Goal: Information Seeking & Learning: Learn about a topic

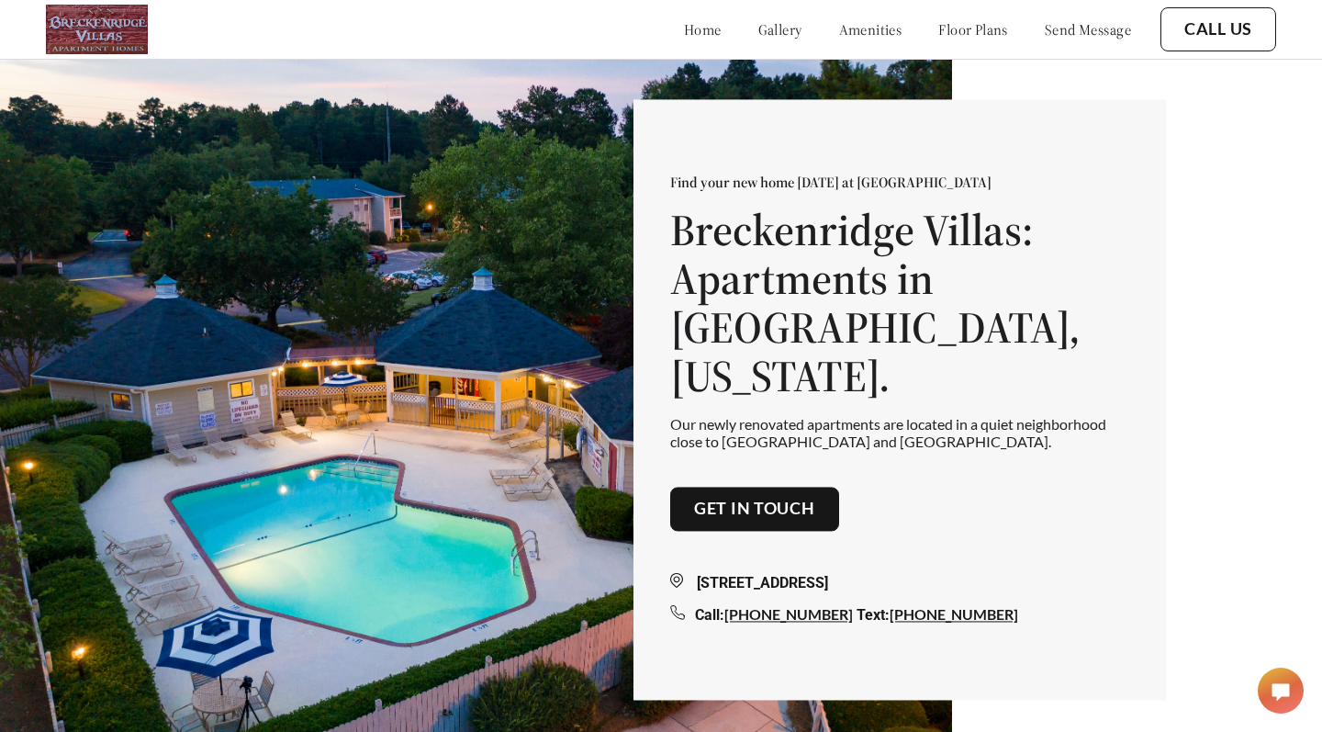
click at [939, 23] on link "floor plans" at bounding box center [974, 29] width 70 height 18
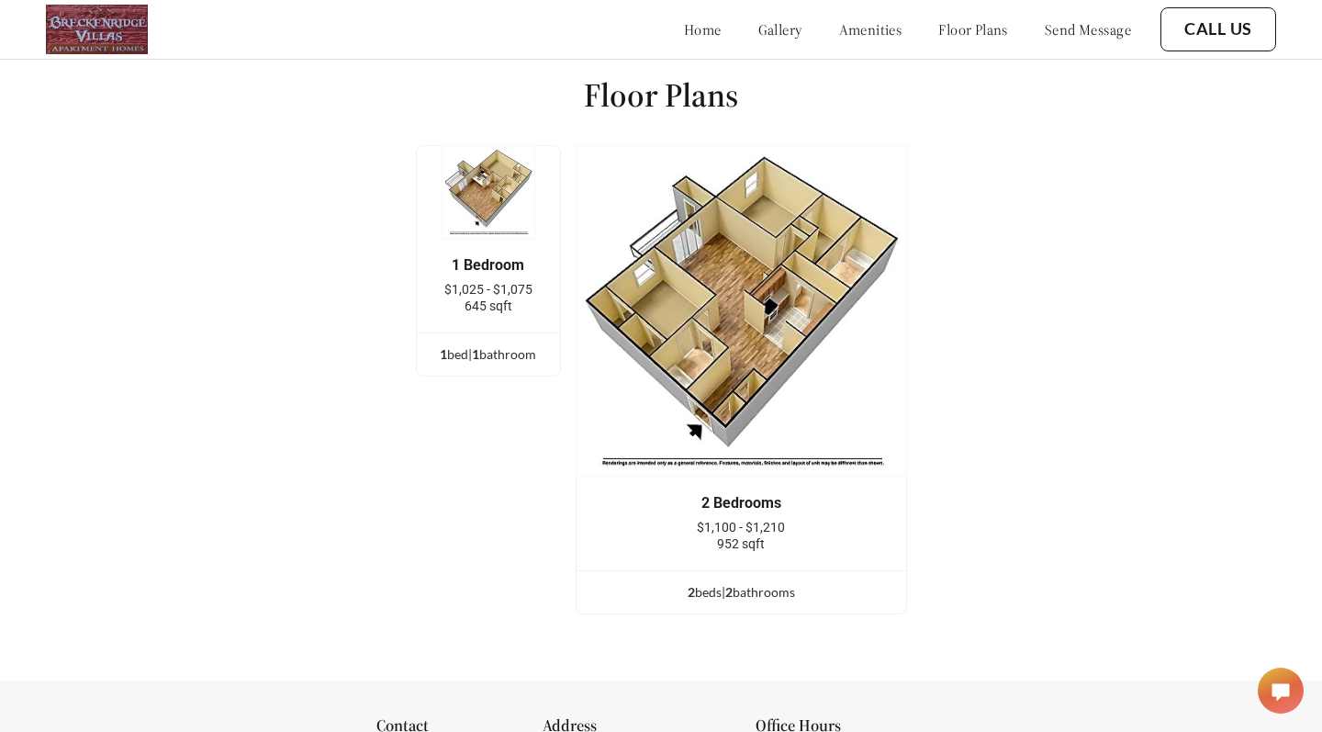
scroll to position [2416, 0]
click at [876, 25] on div "home gallery amenities floor plans send message" at bounding box center [889, 29] width 484 height 18
click at [866, 28] on link "amenities" at bounding box center [870, 29] width 63 height 18
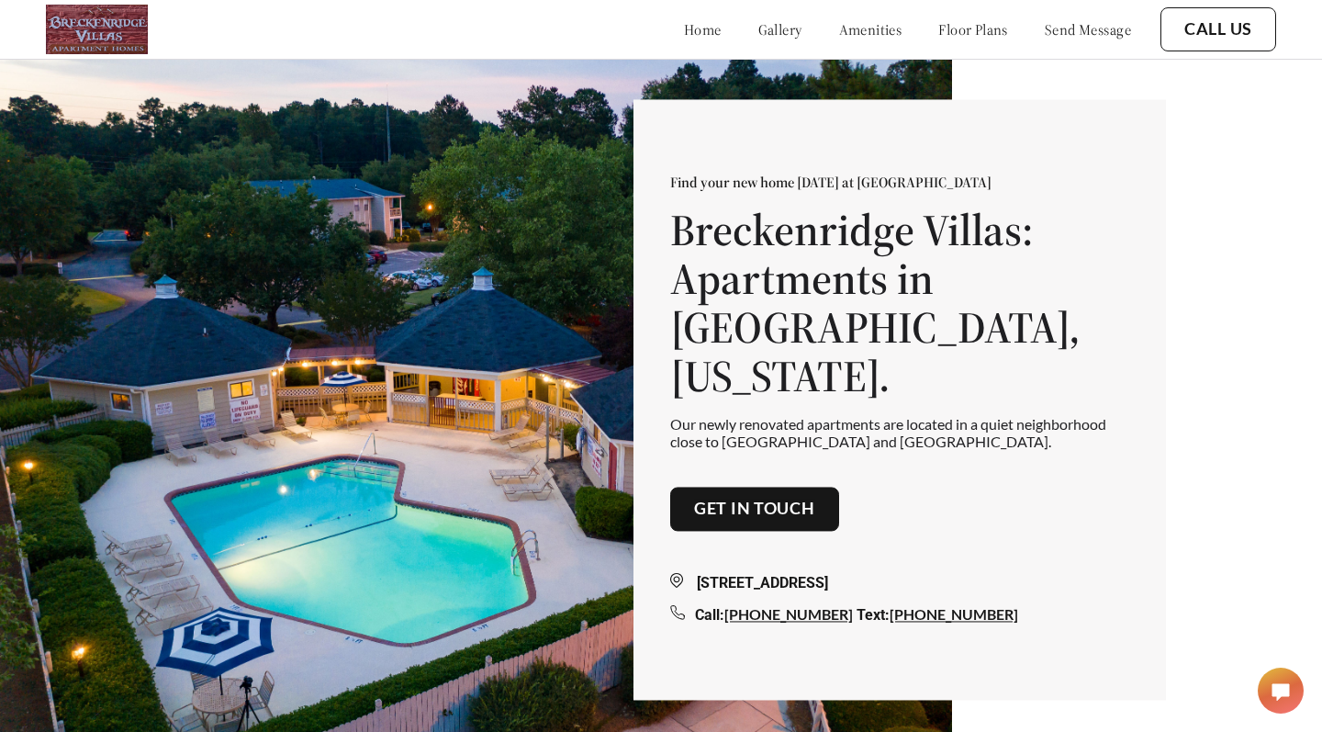
click at [743, 17] on div "home gallery amenities floor plans send message" at bounding box center [889, 30] width 484 height 50
click at [729, 44] on div "home gallery amenities floor plans send message" at bounding box center [889, 30] width 484 height 50
click at [737, 41] on div "home gallery amenities floor plans send message" at bounding box center [889, 30] width 484 height 50
click at [740, 40] on div "home gallery amenities floor plans send message" at bounding box center [889, 30] width 484 height 50
click at [759, 28] on link "gallery" at bounding box center [781, 29] width 44 height 18
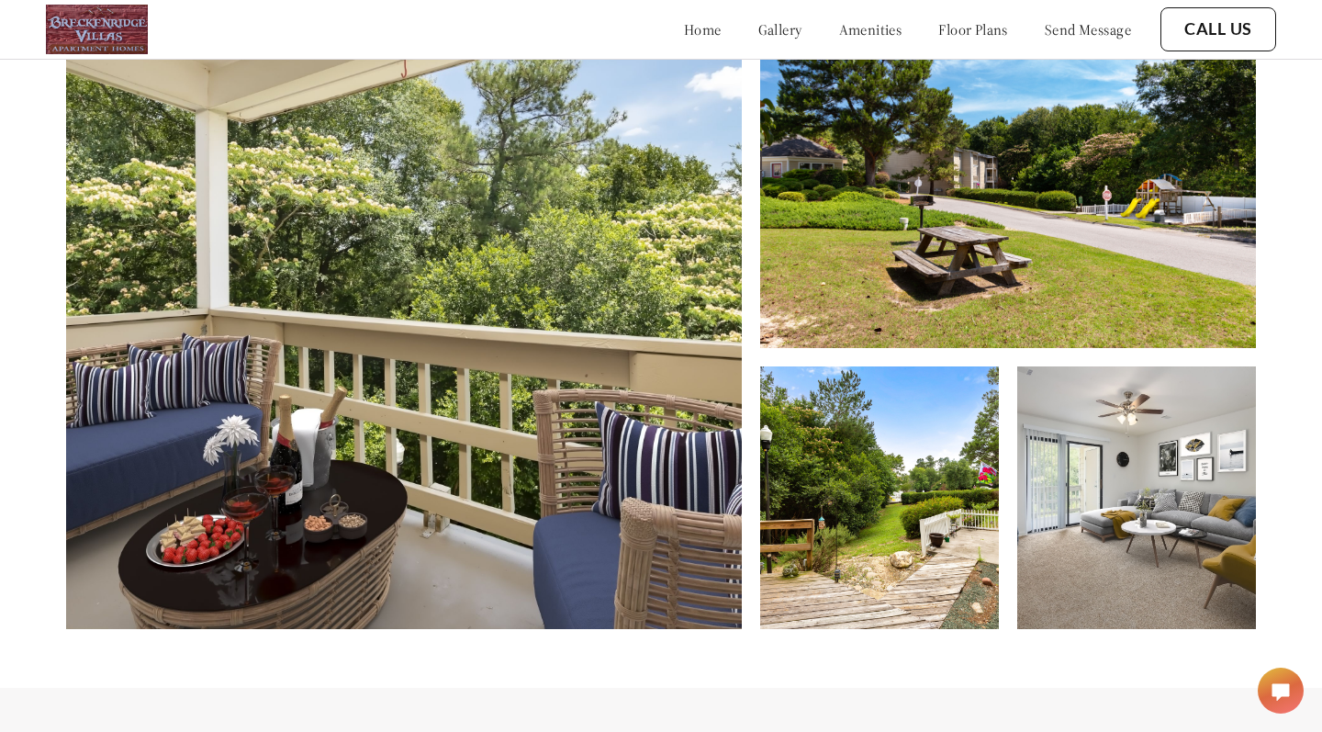
scroll to position [861, 0]
click at [1036, 499] on img at bounding box center [1137, 497] width 239 height 263
click at [1090, 473] on img at bounding box center [1137, 497] width 239 height 263
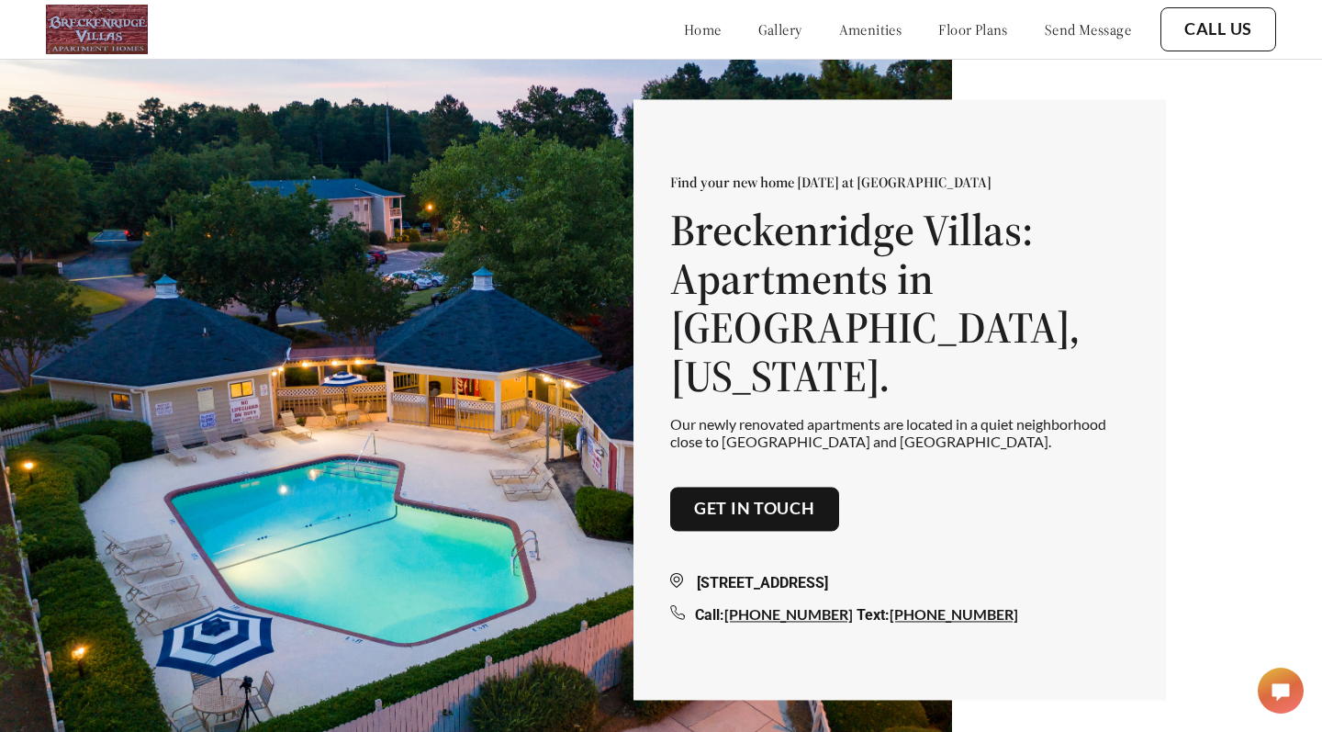
scroll to position [0, 0]
click at [940, 26] on link "floor plans" at bounding box center [974, 29] width 70 height 18
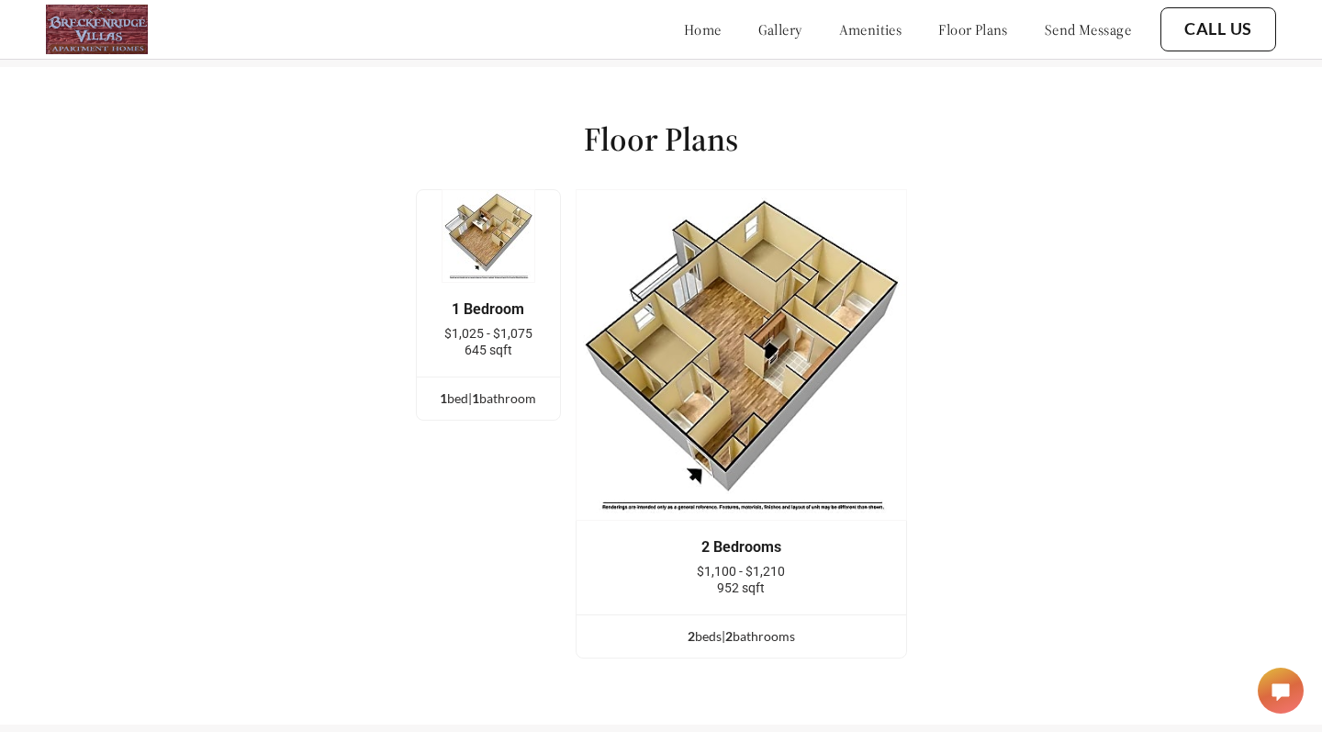
scroll to position [2366, 0]
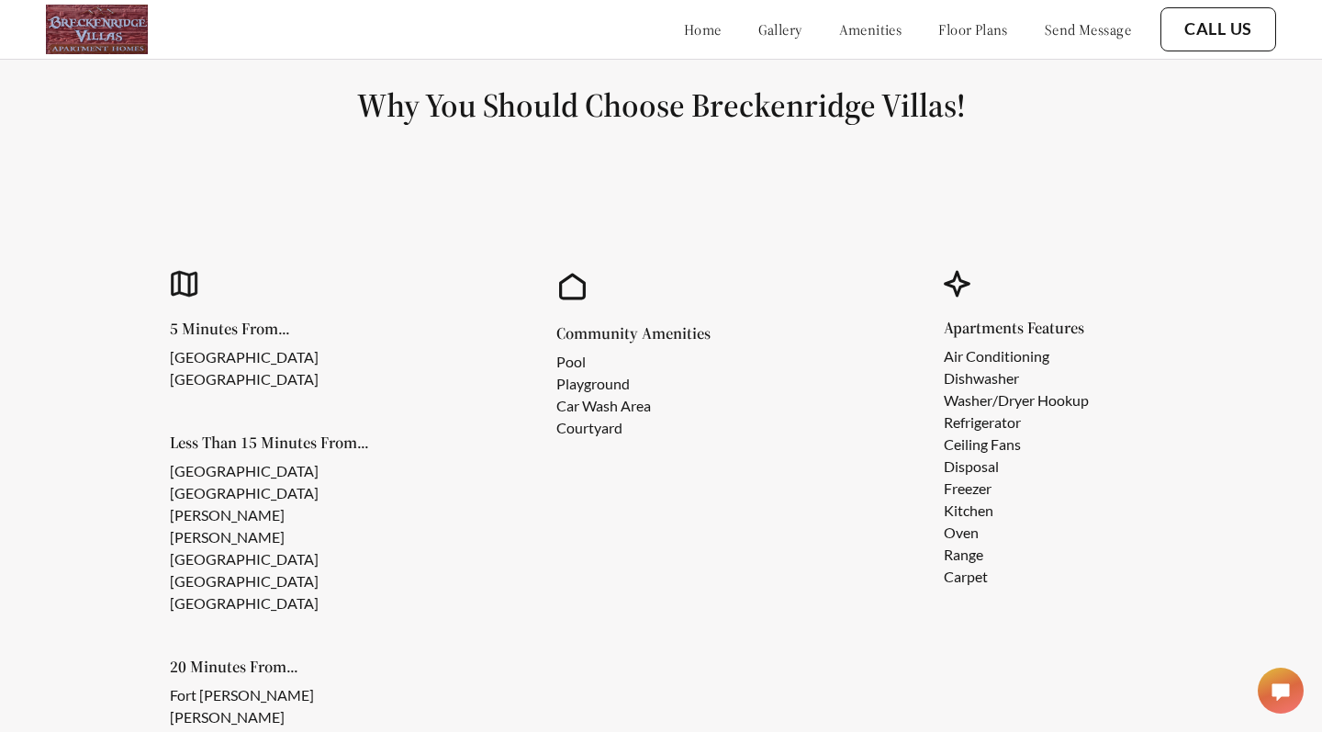
scroll to position [1549, 0]
